Goal: Task Accomplishment & Management: Use online tool/utility

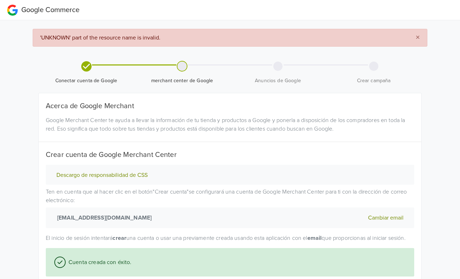
select select "cl"
click at [417, 36] on span "×" at bounding box center [418, 37] width 4 height 10
select select "cl"
